Goal: Transaction & Acquisition: Purchase product/service

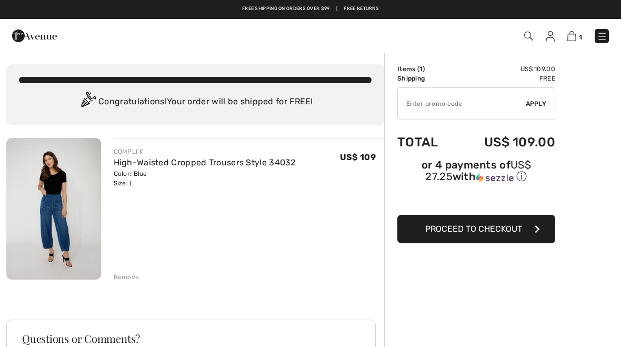
click at [528, 39] on img at bounding box center [528, 36] width 9 height 9
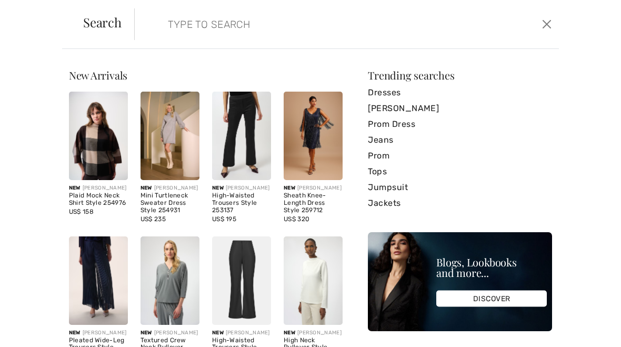
click at [204, 27] on input "search" at bounding box center [302, 24] width 285 height 32
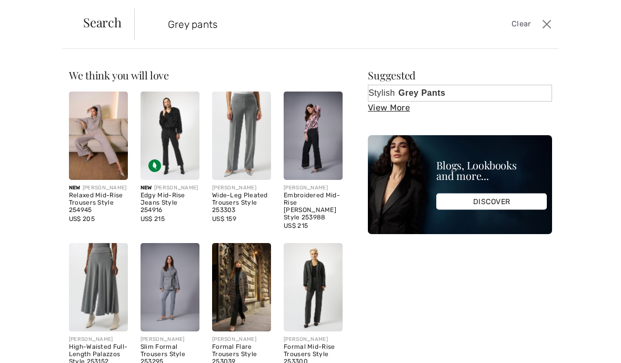
type input "Grey pants"
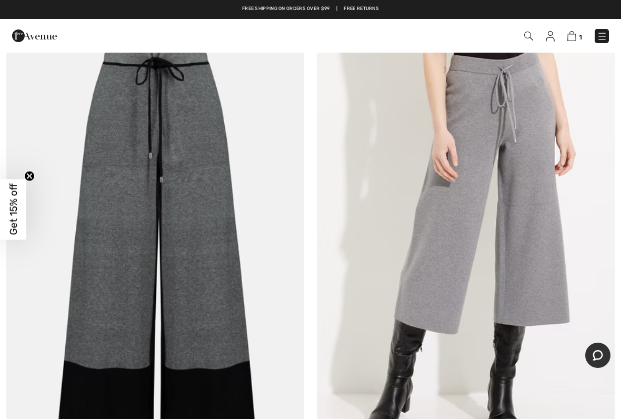
scroll to position [3699, 0]
click at [117, 194] on img at bounding box center [155, 238] width 298 height 447
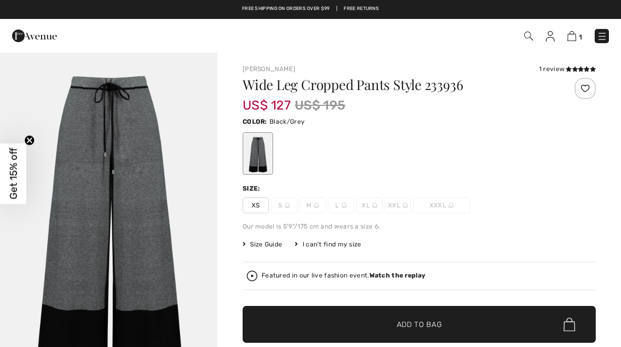
checkbox input "true"
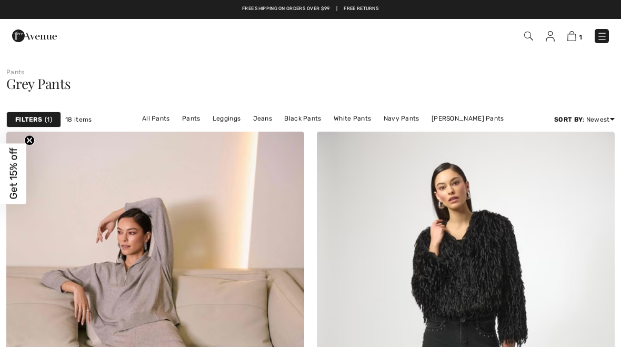
scroll to position [3728, 0]
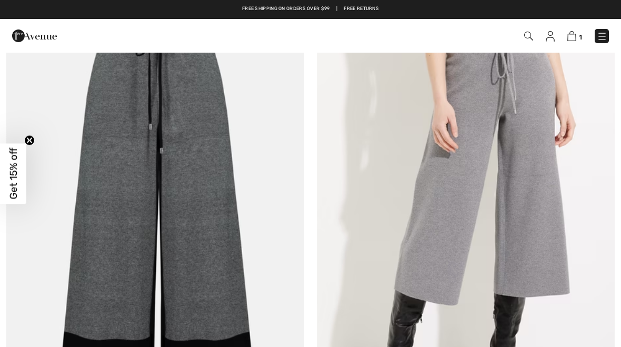
checkbox input "true"
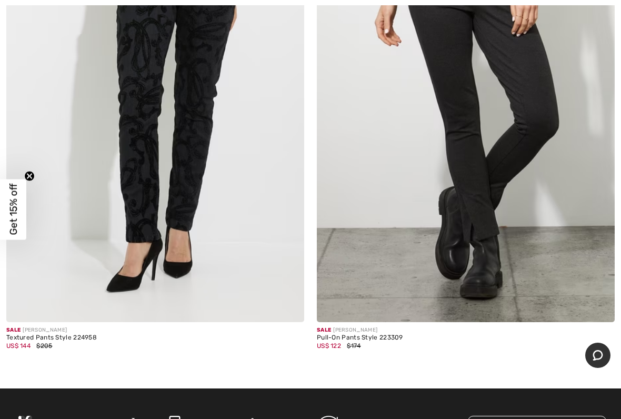
scroll to position [4330, 0]
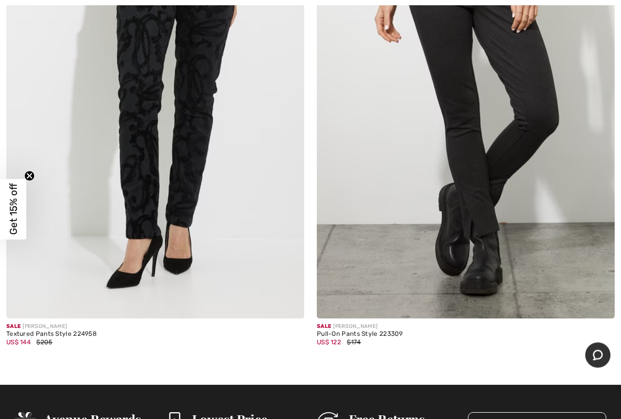
click at [499, 143] on img at bounding box center [466, 95] width 298 height 447
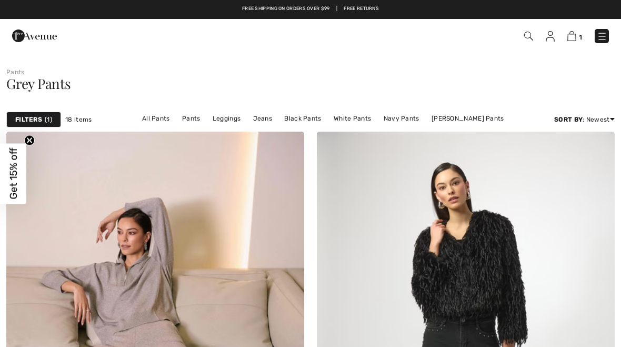
checkbox input "true"
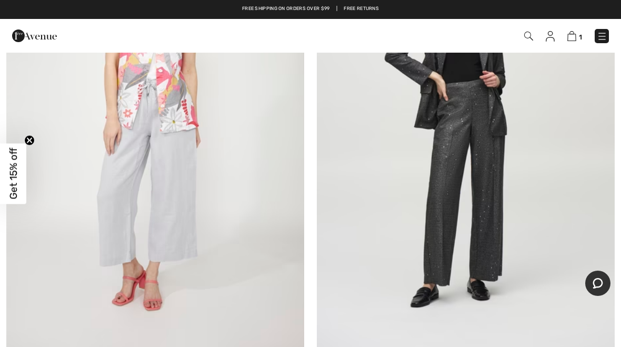
scroll to position [2212, 0]
